Goal: Task Accomplishment & Management: Complete application form

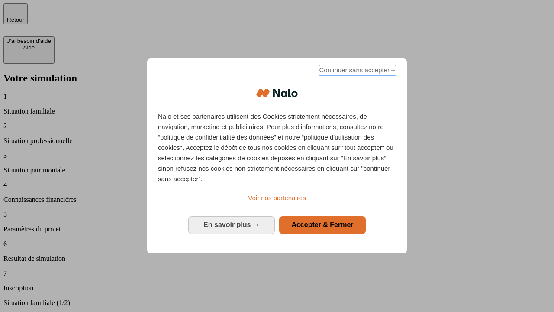
click at [357, 71] on span "Continuer sans accepter →" at bounding box center [357, 70] width 77 height 10
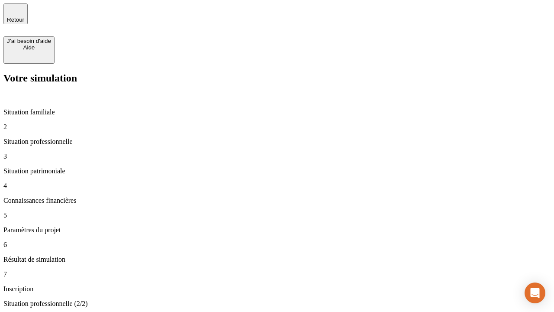
type input "70 000"
type input "1 000"
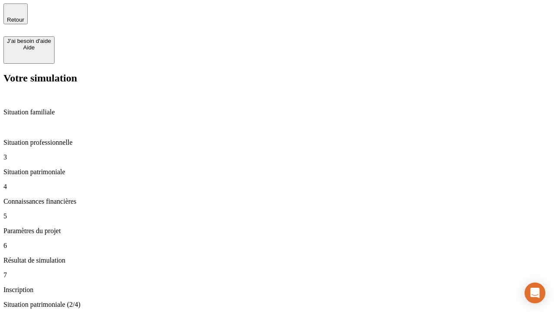
type input "800"
type input "6"
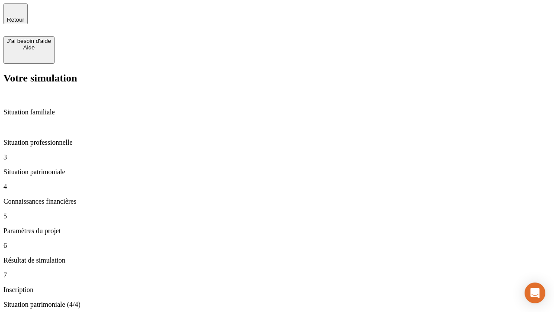
type input "400"
type input "3"
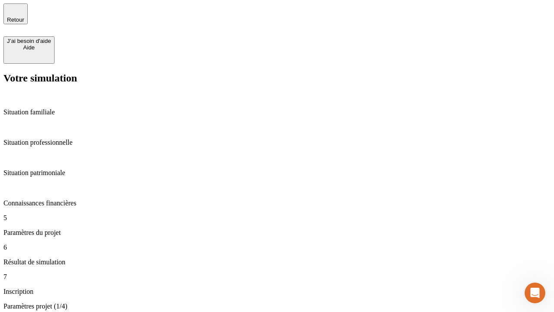
type input "35"
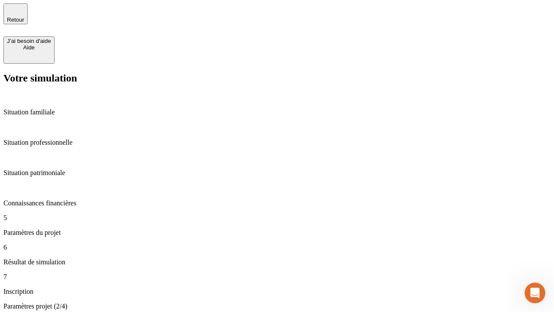
type input "500"
type input "640"
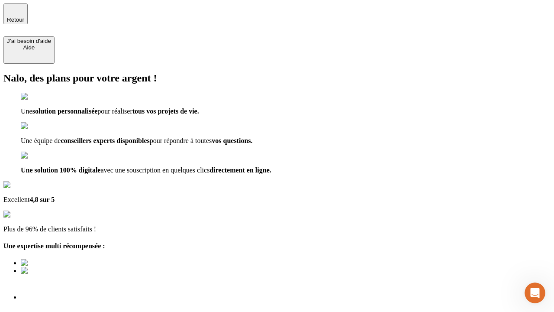
scroll to position [3, 0]
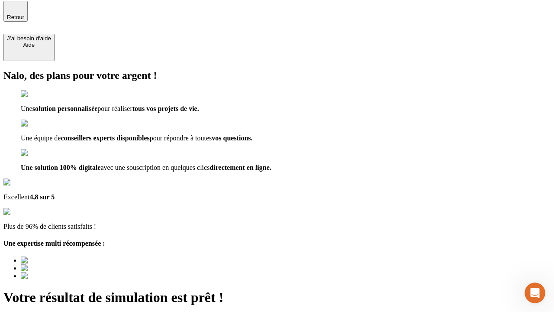
type input "[EMAIL_ADDRESS][DOMAIN_NAME]"
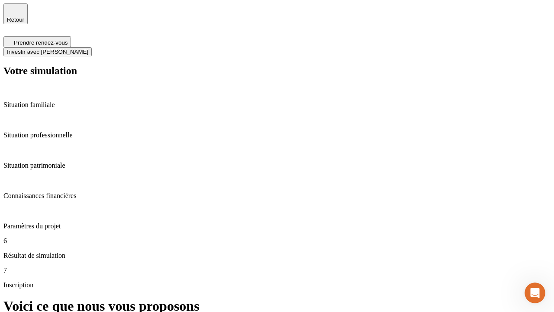
click at [88, 48] on span "Investir avec [PERSON_NAME]" at bounding box center [47, 51] width 81 height 6
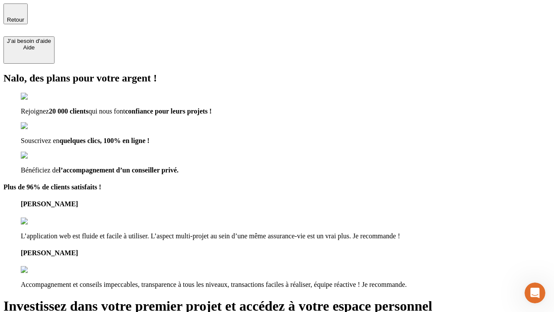
type input "[PERSON_NAME][EMAIL_ADDRESS][DOMAIN_NAME]"
